Goal: Information Seeking & Learning: Learn about a topic

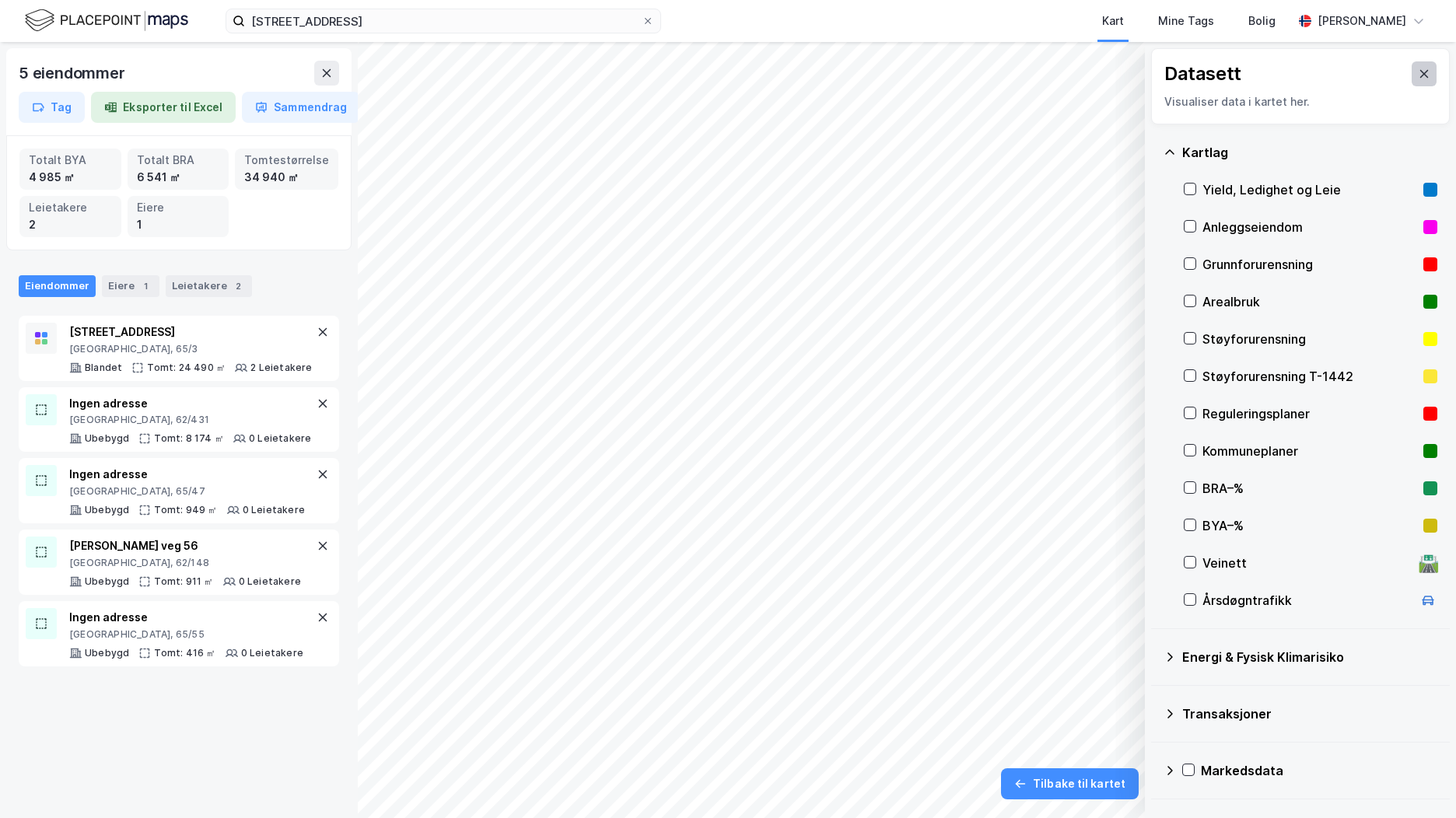
click at [1420, 70] on button at bounding box center [1425, 73] width 24 height 24
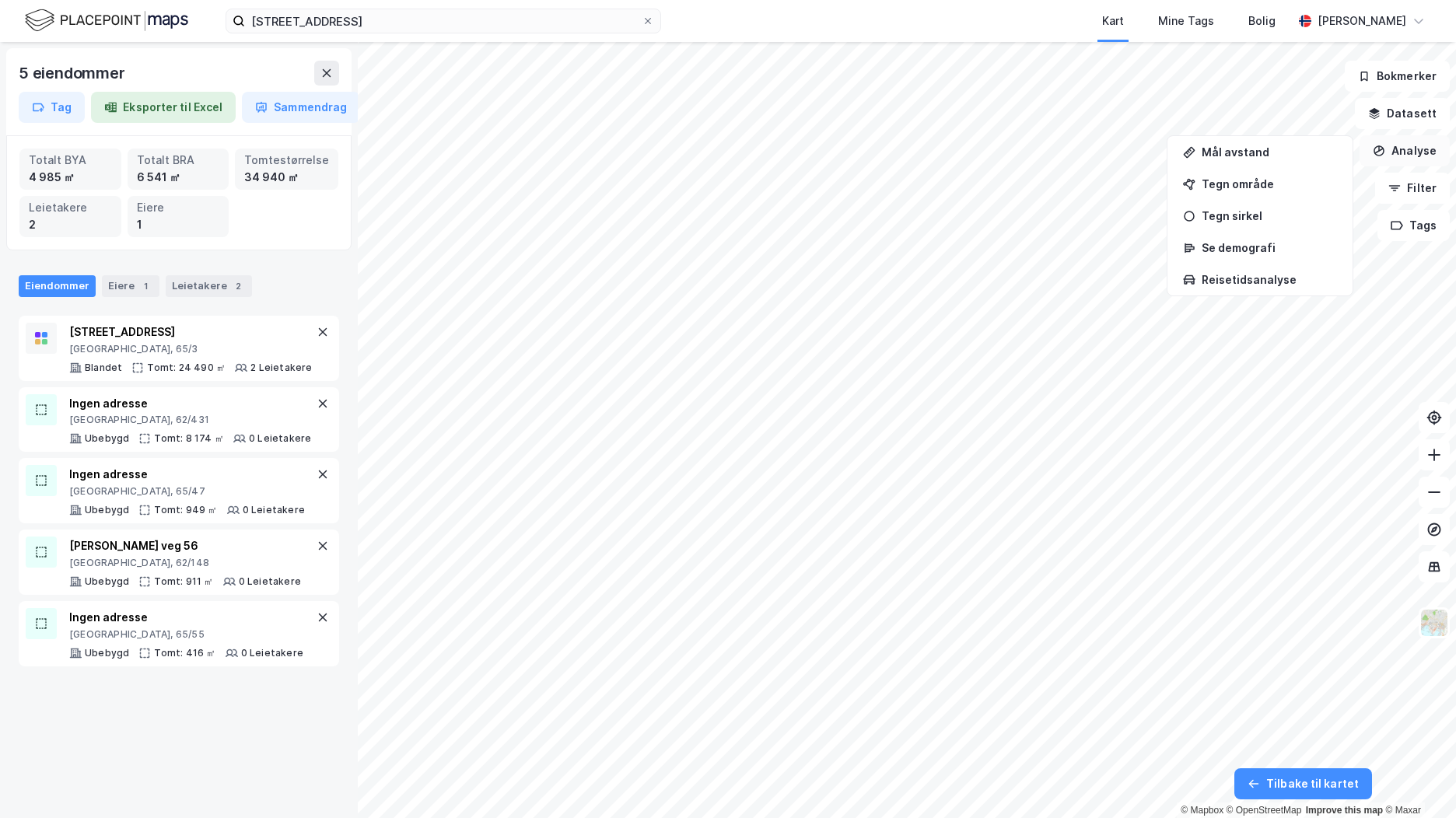
click at [1412, 142] on button "Analyse" at bounding box center [1404, 151] width 90 height 31
click at [336, 71] on button at bounding box center [327, 73] width 24 height 24
